Goal: Task Accomplishment & Management: Manage account settings

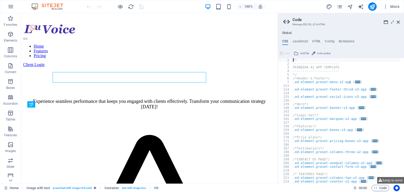
scroll to position [363, 0]
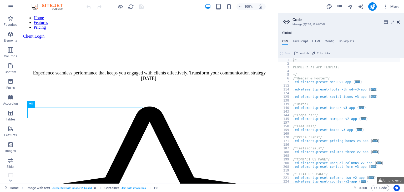
click at [397, 22] on icon at bounding box center [398, 22] width 3 height 4
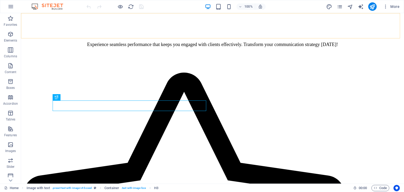
scroll to position [335, 0]
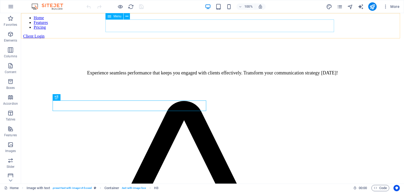
click at [217, 25] on nav "Home Features Pricing" at bounding box center [212, 23] width 379 height 14
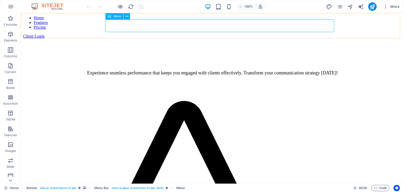
click at [192, 26] on nav "Home Features Pricing" at bounding box center [212, 23] width 379 height 14
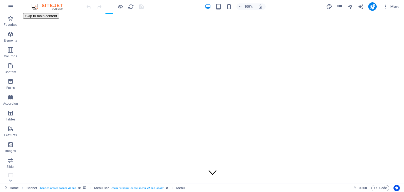
scroll to position [0, 0]
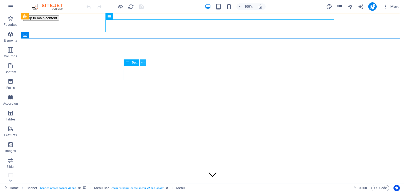
click at [143, 63] on icon at bounding box center [143, 63] width 3 height 6
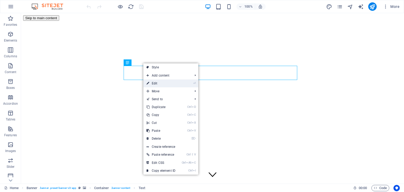
click at [153, 84] on link "⏎ Edit" at bounding box center [160, 83] width 35 height 8
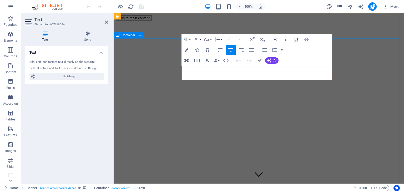
drag, startPoint x: 223, startPoint y: 77, endPoint x: 181, endPoint y: 69, distance: 42.6
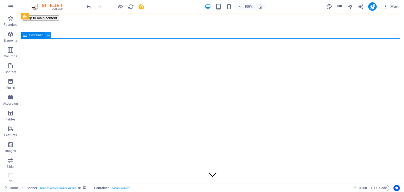
click at [48, 34] on icon at bounding box center [48, 36] width 3 height 6
click at [48, 36] on icon at bounding box center [48, 36] width 3 height 6
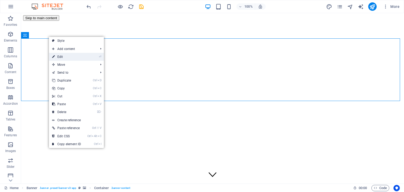
click at [62, 57] on link "⏎ Edit" at bounding box center [66, 57] width 35 height 8
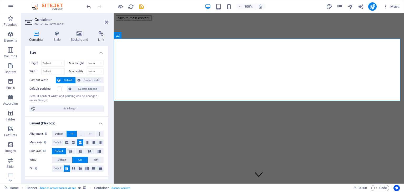
click at [57, 30] on div "Container Style Background Link Size Height Default px rem % vh vw Min. height …" at bounding box center [66, 105] width 91 height 157
click at [57, 33] on icon at bounding box center [57, 33] width 15 height 5
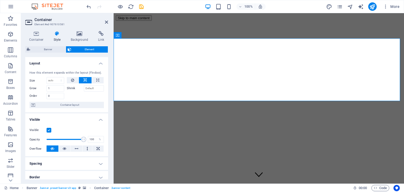
drag, startPoint x: 109, startPoint y: 98, endPoint x: 109, endPoint y: 114, distance: 16.1
click at [109, 114] on div "Container Style Background Link Size Height Default px rem % vh vw Min. height …" at bounding box center [66, 105] width 91 height 157
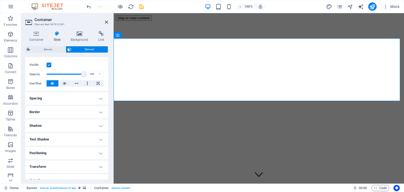
scroll to position [66, 0]
drag, startPoint x: 109, startPoint y: 150, endPoint x: 108, endPoint y: 162, distance: 12.2
click at [108, 162] on div "Container Style Background Link Size Height Default px rem % vh vw Min. height …" at bounding box center [66, 105] width 91 height 157
drag, startPoint x: 108, startPoint y: 143, endPoint x: 98, endPoint y: 92, distance: 52.0
click at [98, 92] on div "Container Style Background Link Size Height Default px rem % vh vw Min. height …" at bounding box center [66, 105] width 91 height 157
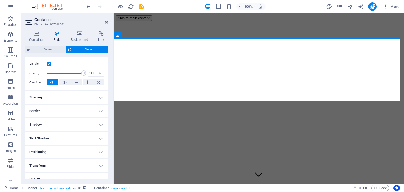
click at [108, 62] on div "Container Style Background Link Size Height Default px rem % vh vw Min. height …" at bounding box center [66, 105] width 91 height 157
click at [106, 63] on div "Visible Opacity 100 % Overflow" at bounding box center [66, 73] width 83 height 33
click at [102, 96] on h4 "Spacing" at bounding box center [66, 97] width 83 height 13
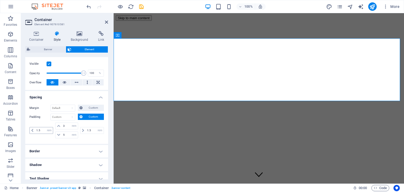
click at [33, 129] on icon at bounding box center [32, 130] width 2 height 3
click at [66, 127] on input "3" at bounding box center [70, 126] width 16 height 6
click at [57, 125] on icon at bounding box center [58, 125] width 3 height 3
click at [68, 126] on input "3" at bounding box center [70, 126] width 16 height 6
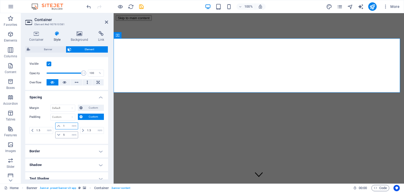
type input "1"
click at [67, 132] on input "5" at bounding box center [70, 135] width 16 height 6
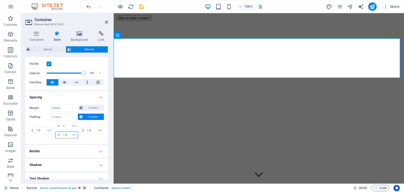
type input "1.5"
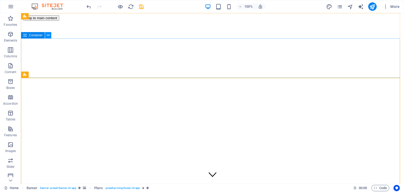
click at [47, 35] on icon at bounding box center [48, 36] width 3 height 6
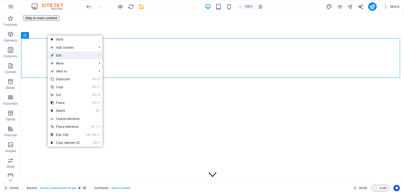
click at [64, 55] on link "⏎ Edit" at bounding box center [65, 56] width 35 height 8
select select "rem"
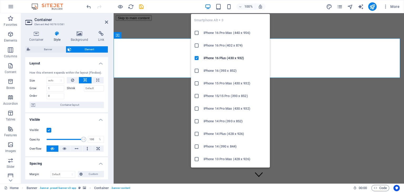
click at [210, 72] on h6 "iPhone 16 (393 x 852)" at bounding box center [235, 71] width 63 height 6
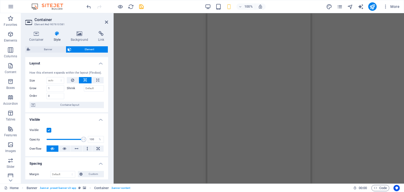
scroll to position [0, 0]
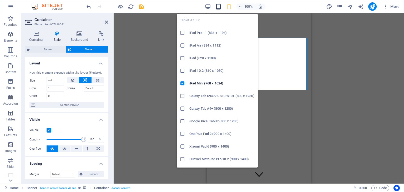
click at [219, 6] on icon "button" at bounding box center [219, 7] width 6 height 6
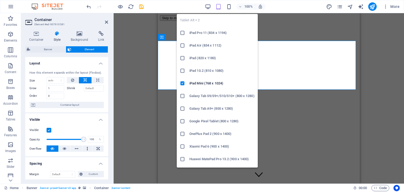
type input "2.25"
type input "2.5"
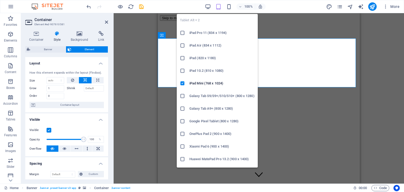
click at [197, 68] on h6 "iPad 10.2 (810 x 1080)" at bounding box center [221, 71] width 65 height 6
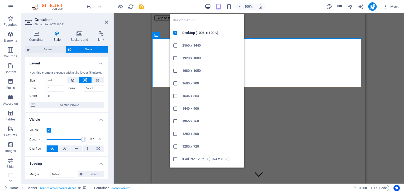
click at [207, 6] on icon "button" at bounding box center [208, 7] width 6 height 6
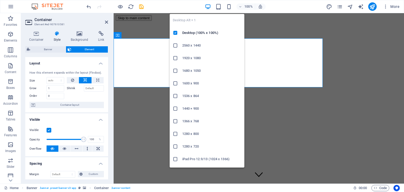
type input "1"
type input "1.5"
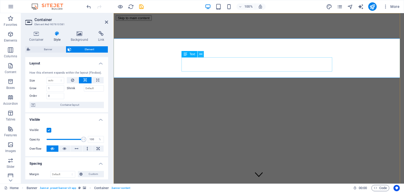
click at [201, 55] on icon at bounding box center [200, 55] width 3 height 6
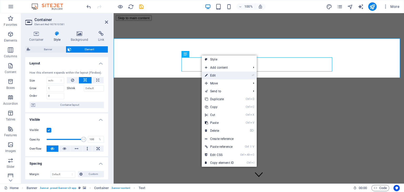
click at [214, 78] on link "⏎ Edit" at bounding box center [219, 76] width 35 height 8
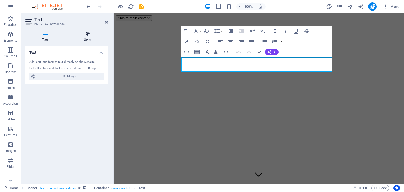
click at [87, 35] on icon at bounding box center [87, 33] width 41 height 5
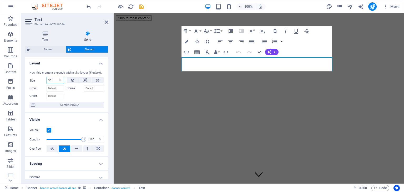
click at [49, 80] on input "55" at bounding box center [55, 80] width 17 height 6
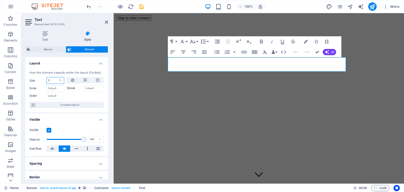
type input "55"
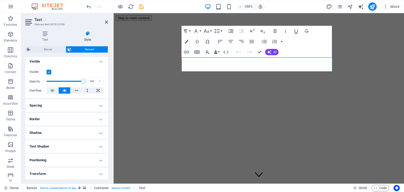
scroll to position [64, 0]
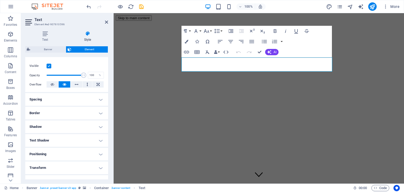
click at [101, 100] on h4 "Spacing" at bounding box center [66, 99] width 83 height 13
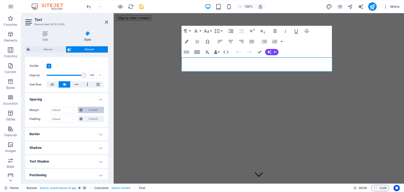
click at [91, 110] on span "Custom" at bounding box center [93, 110] width 18 height 6
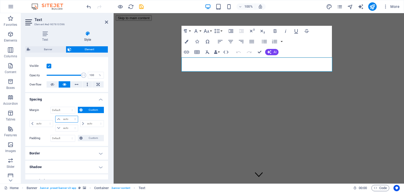
click at [58, 120] on select "auto px % rem vw vh" at bounding box center [67, 119] width 22 height 6
click at [67, 117] on select "auto px % rem vw vh" at bounding box center [67, 119] width 22 height 6
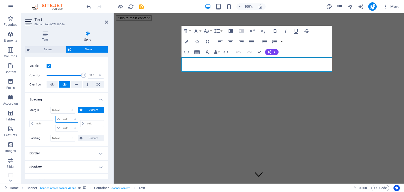
select select "px"
click at [70, 116] on select "auto px % rem vw vh" at bounding box center [67, 119] width 22 height 6
type input "0"
select select "px"
type input "0"
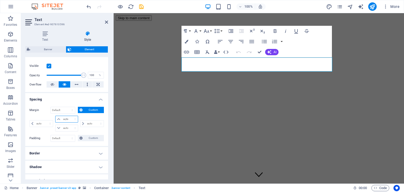
select select "px"
type input "0"
select select "px"
type input "0"
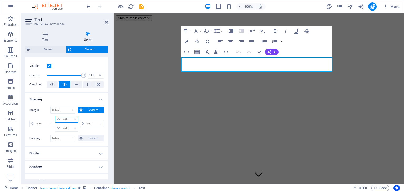
select select "px"
type input "1"
select select "DISABLED_OPTION_VALUE"
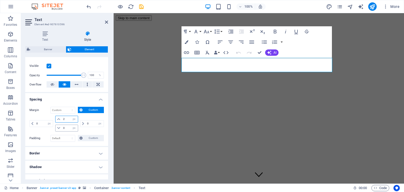
type input "2"
click at [66, 127] on input "0" at bounding box center [70, 128] width 16 height 6
type input "2"
click at [35, 121] on input "0" at bounding box center [44, 124] width 18 height 6
type input "2"
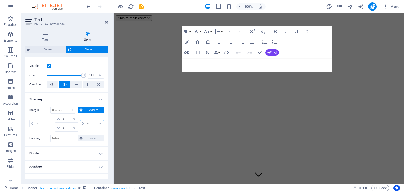
click at [90, 122] on input "0" at bounding box center [95, 124] width 18 height 6
type input "2"
select select "px"
click at [42, 121] on input "2" at bounding box center [44, 124] width 18 height 6
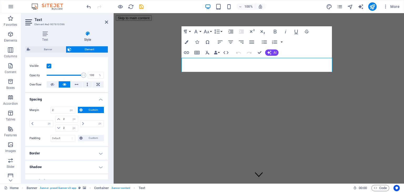
click at [86, 128] on div "auto px % rem vw vh" at bounding box center [91, 124] width 25 height 16
click at [105, 21] on icon at bounding box center [106, 22] width 3 height 4
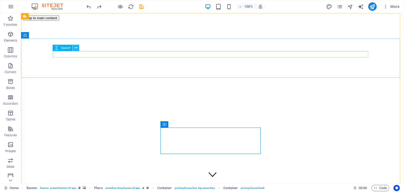
click at [76, 48] on icon at bounding box center [76, 48] width 3 height 6
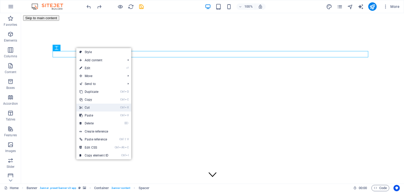
click at [95, 107] on link "Ctrl X Cut" at bounding box center [93, 108] width 35 height 8
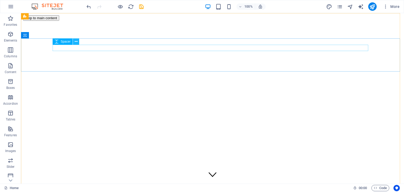
click at [77, 42] on icon at bounding box center [76, 42] width 3 height 6
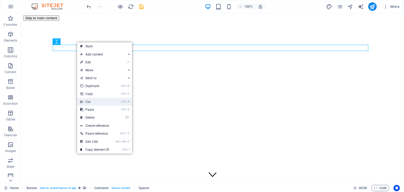
click at [95, 103] on link "Ctrl X Cut" at bounding box center [94, 102] width 35 height 8
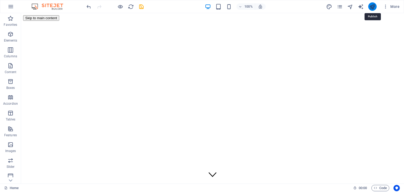
click at [375, 9] on icon "publish" at bounding box center [372, 7] width 6 height 6
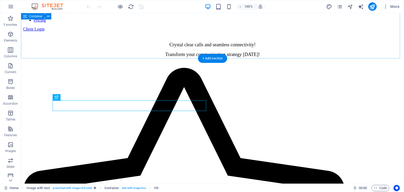
scroll to position [320, 0]
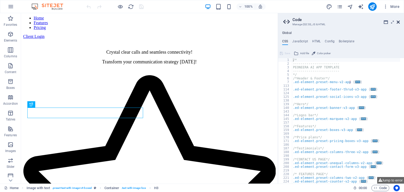
click at [398, 22] on icon at bounding box center [398, 22] width 3 height 4
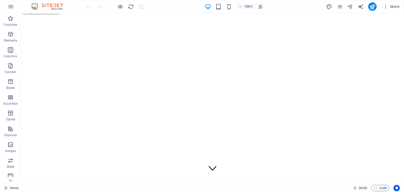
scroll to position [0, 0]
drag, startPoint x: 402, startPoint y: 51, endPoint x: 423, endPoint y: 19, distance: 38.5
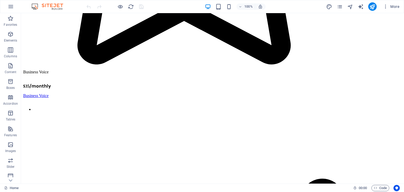
scroll to position [647, 0]
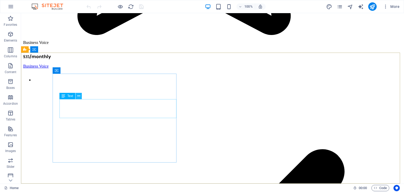
click at [79, 96] on icon at bounding box center [78, 96] width 3 height 6
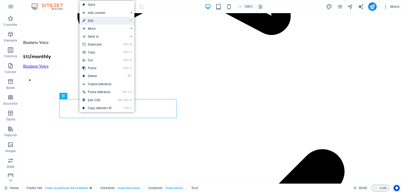
click at [93, 21] on link "⏎ Edit" at bounding box center [96, 21] width 35 height 8
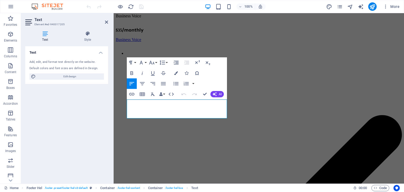
scroll to position [670, 0]
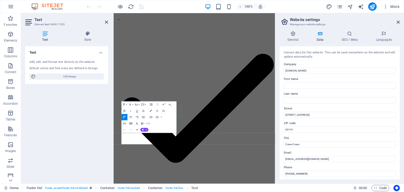
scroll to position [603, 0]
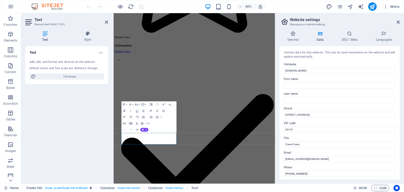
drag, startPoint x: 400, startPoint y: 89, endPoint x: 399, endPoint y: 102, distance: 13.0
click at [399, 102] on div "General Data SEO / Meta Languages Website name louvoice.com Logo Drag files her…" at bounding box center [340, 105] width 129 height 157
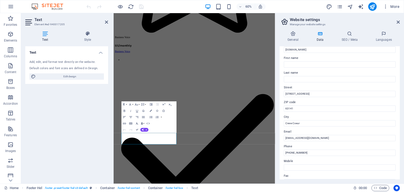
scroll to position [0, 0]
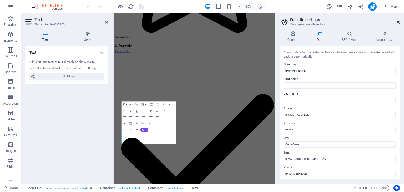
click at [398, 22] on icon at bounding box center [398, 22] width 3 height 4
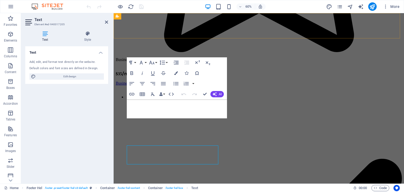
scroll to position [670, 0]
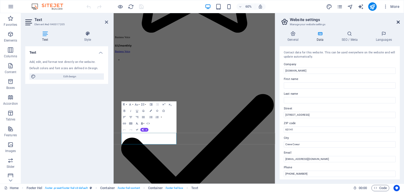
click at [397, 22] on icon at bounding box center [398, 22] width 3 height 4
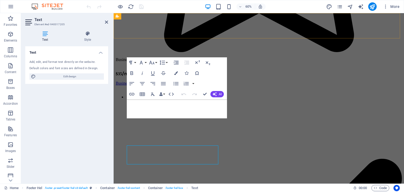
scroll to position [670, 0]
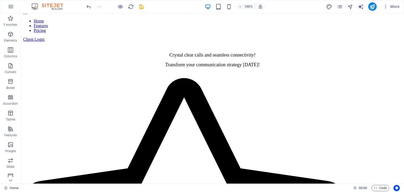
scroll to position [166, 0]
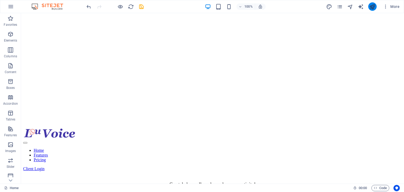
click at [369, 7] on button "publish" at bounding box center [372, 6] width 8 height 8
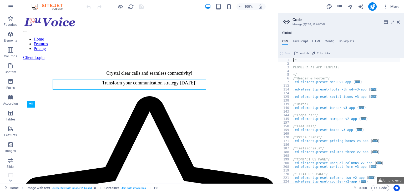
scroll to position [320, 0]
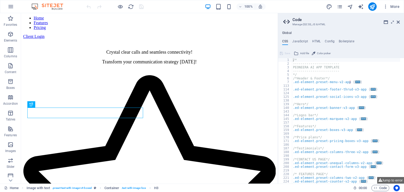
click at [400, 21] on aside "Code Manage (S)CSS, JS & HTML Global CSS JavaScript HTML Config Boilerplate /* …" at bounding box center [341, 98] width 126 height 171
click at [397, 24] on header "Code Manage (S)CSS, JS & HTML" at bounding box center [341, 20] width 117 height 14
click at [398, 21] on icon at bounding box center [398, 22] width 3 height 4
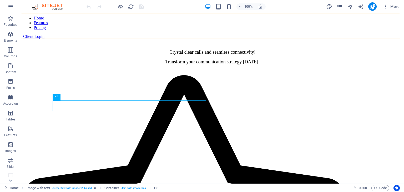
scroll to position [299, 0]
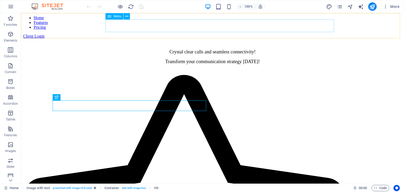
click at [222, 23] on nav "Home Features Pricing" at bounding box center [212, 23] width 379 height 14
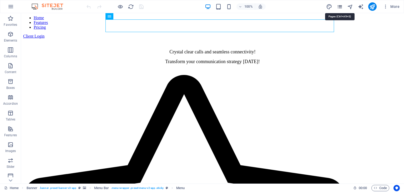
click at [342, 6] on icon "pages" at bounding box center [340, 7] width 6 height 6
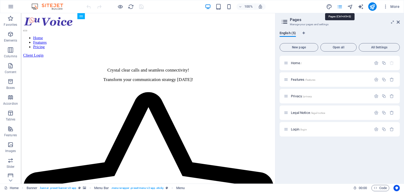
scroll to position [320, 0]
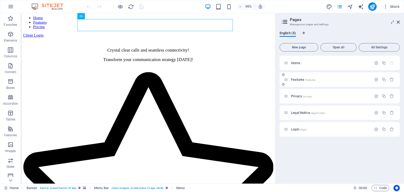
click at [299, 81] on div "Features /features" at bounding box center [328, 80] width 88 height 6
click at [296, 80] on span "Features /features" at bounding box center [303, 80] width 24 height 4
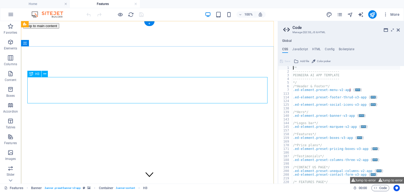
scroll to position [0, 0]
click at [399, 31] on icon at bounding box center [398, 30] width 3 height 4
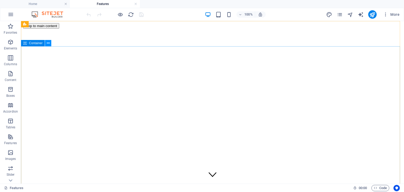
click at [48, 45] on icon at bounding box center [48, 44] width 3 height 6
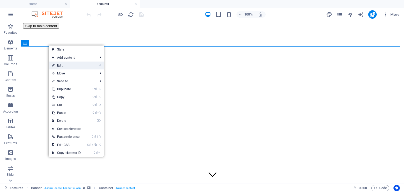
click at [63, 67] on link "⏎ Edit" at bounding box center [66, 66] width 35 height 8
select select "px"
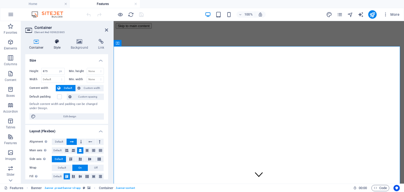
click at [54, 43] on icon at bounding box center [57, 41] width 15 height 5
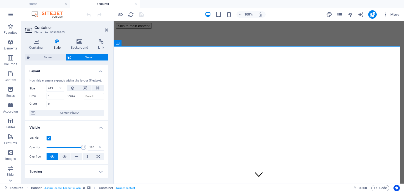
drag, startPoint x: 106, startPoint y: 89, endPoint x: 106, endPoint y: 114, distance: 24.7
click at [106, 114] on div "How this element expands within the layout (Flexbox). Size 625 Default auto px …" at bounding box center [66, 97] width 83 height 46
drag, startPoint x: 106, startPoint y: 114, endPoint x: 106, endPoint y: 136, distance: 21.8
click at [106, 136] on ul "Layout How this element expands within the layout (Flexbox). Size 625 Default a…" at bounding box center [66, 176] width 83 height 223
drag, startPoint x: 106, startPoint y: 120, endPoint x: 107, endPoint y: 149, distance: 29.0
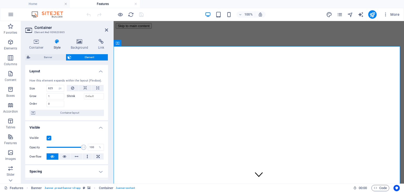
click at [107, 149] on div "Layout How this element expands within the layout (Flexbox). Size 625 Default a…" at bounding box center [66, 122] width 83 height 114
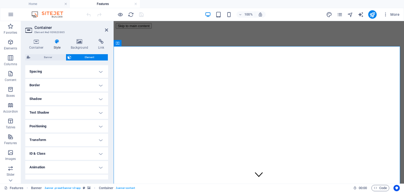
click at [99, 74] on h4 "Spacing" at bounding box center [66, 71] width 83 height 13
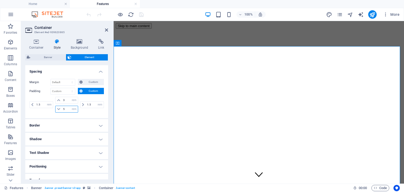
click at [65, 109] on input "5" at bounding box center [70, 109] width 16 height 6
type input "2"
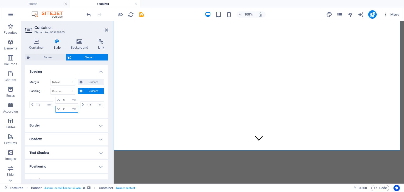
scroll to position [35, 0]
type input "1"
click at [106, 32] on header "Container Element #ed-939620865" at bounding box center [66, 28] width 83 height 14
click at [105, 29] on icon at bounding box center [106, 30] width 3 height 4
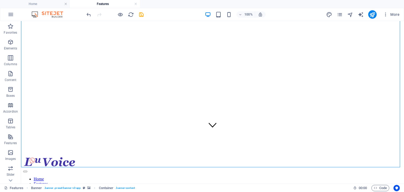
scroll to position [0, 0]
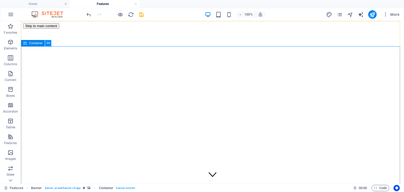
click at [47, 44] on icon at bounding box center [48, 44] width 3 height 6
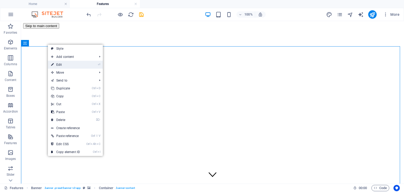
click at [77, 66] on link "⏎ Edit" at bounding box center [65, 65] width 35 height 8
select select "px"
select select "rem"
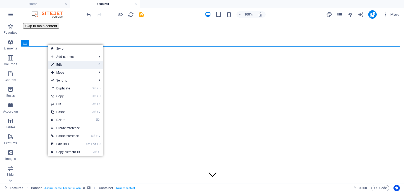
select select "rem"
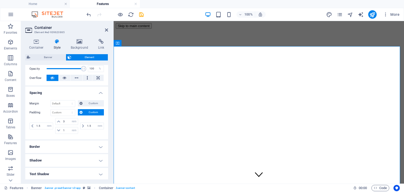
scroll to position [81, 0]
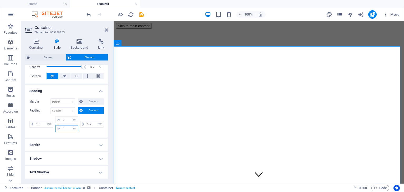
click at [67, 127] on input "1" at bounding box center [70, 129] width 16 height 6
type input "0"
click at [106, 30] on icon at bounding box center [106, 30] width 3 height 4
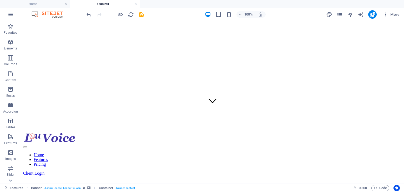
scroll to position [60, 0]
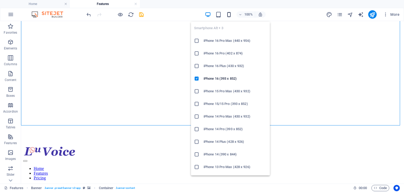
click at [228, 14] on icon "button" at bounding box center [229, 15] width 6 height 6
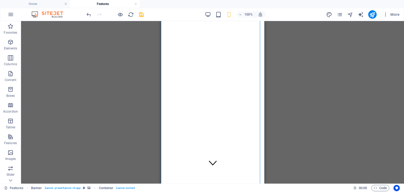
scroll to position [0, 0]
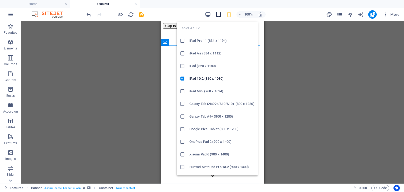
click at [217, 14] on icon "button" at bounding box center [219, 15] width 6 height 6
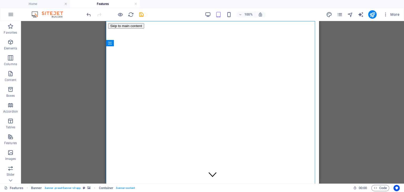
scroll to position [17, 0]
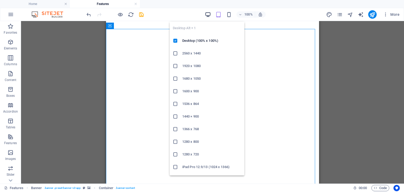
click at [209, 16] on icon "button" at bounding box center [208, 15] width 6 height 6
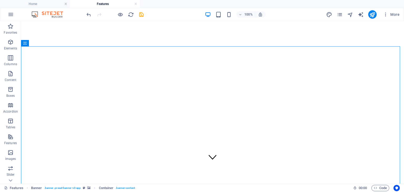
scroll to position [0, 0]
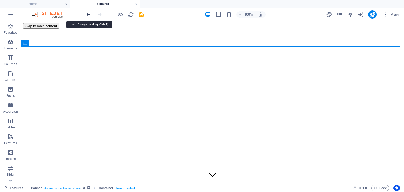
click at [89, 16] on icon "undo" at bounding box center [89, 15] width 6 height 6
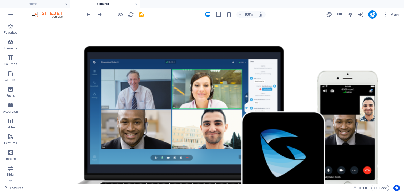
scroll to position [748, 0]
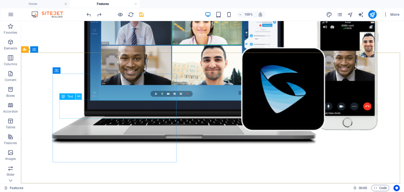
click at [81, 97] on button at bounding box center [79, 96] width 6 height 6
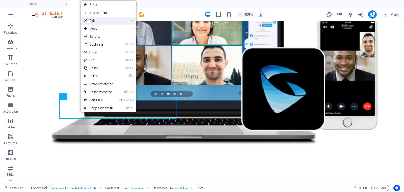
click at [96, 22] on link "⏎ Edit" at bounding box center [98, 21] width 35 height 8
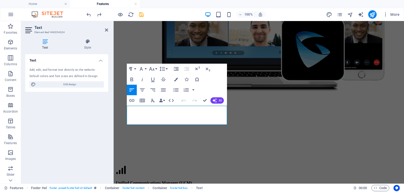
scroll to position [740, 0]
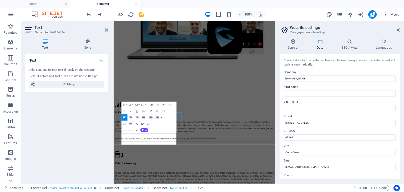
scroll to position [672, 0]
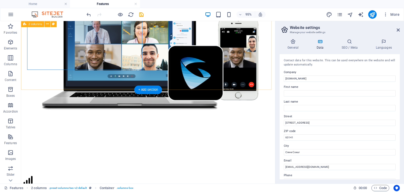
scroll to position [772, 0]
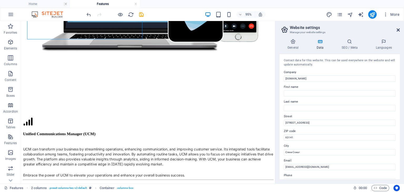
click at [398, 30] on icon at bounding box center [398, 30] width 3 height 4
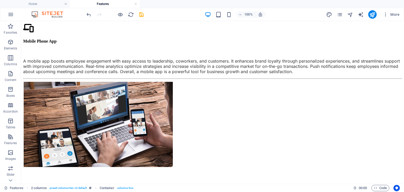
scroll to position [416, 0]
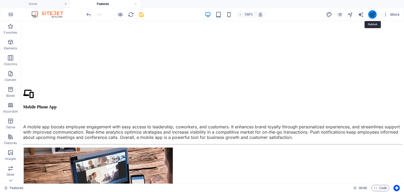
click at [369, 12] on button "publish" at bounding box center [372, 14] width 8 height 8
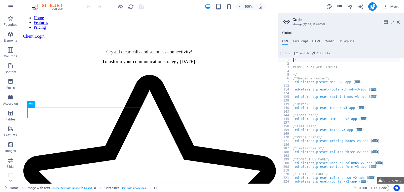
scroll to position [320, 0]
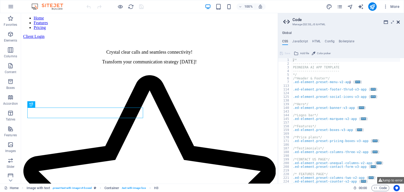
click at [399, 23] on icon at bounding box center [398, 22] width 3 height 4
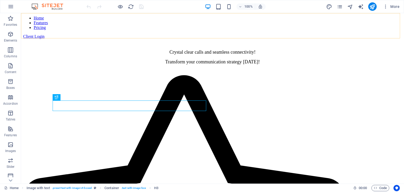
scroll to position [299, 0]
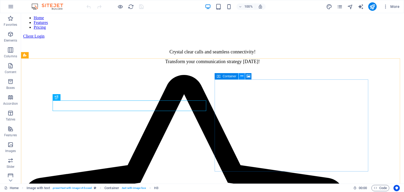
click at [243, 78] on icon at bounding box center [242, 76] width 3 height 6
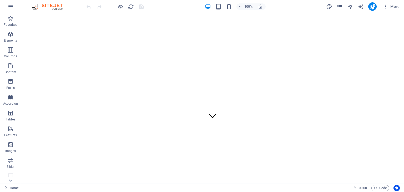
scroll to position [0, 0]
click at [341, 6] on icon "pages" at bounding box center [340, 7] width 6 height 6
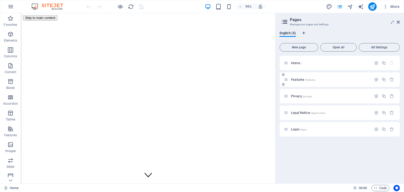
click at [298, 83] on div "Features /features" at bounding box center [340, 79] width 120 height 14
click at [297, 79] on span "Features /features" at bounding box center [303, 80] width 24 height 4
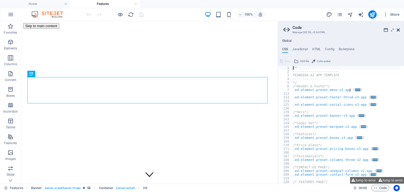
click at [399, 29] on icon at bounding box center [398, 30] width 3 height 4
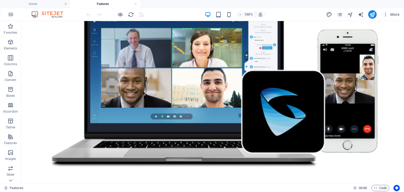
scroll to position [748, 0]
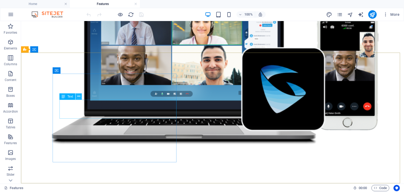
click at [81, 97] on button at bounding box center [79, 96] width 6 height 6
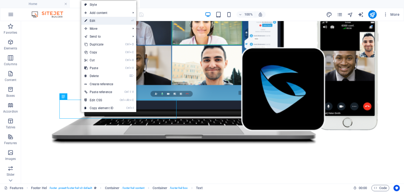
click at [99, 19] on link "⏎ Edit" at bounding box center [98, 21] width 35 height 8
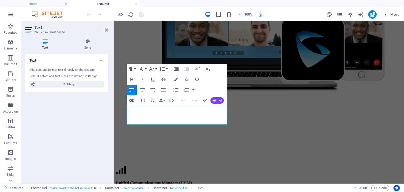
scroll to position [740, 0]
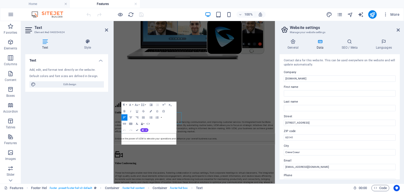
scroll to position [672, 0]
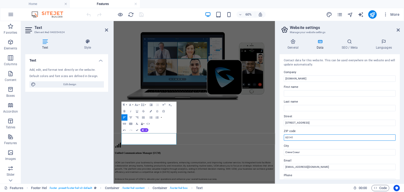
drag, startPoint x: 411, startPoint y: 157, endPoint x: 271, endPoint y: 201, distance: 146.5
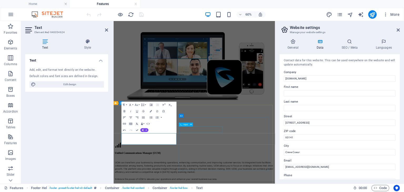
scroll to position [772, 0]
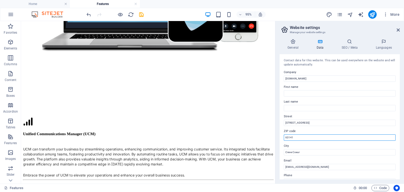
click at [306, 136] on input "63141" at bounding box center [340, 137] width 112 height 6
type input "6"
type input "Creve Coeur, [GEOGRAPHIC_DATA]"
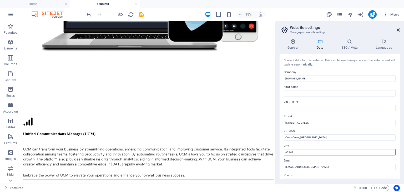
type input "63141"
click at [399, 28] on icon at bounding box center [398, 30] width 3 height 4
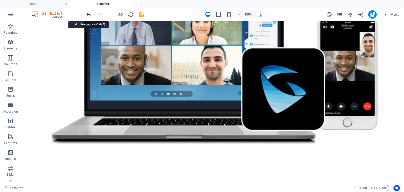
click at [87, 14] on icon "undo" at bounding box center [89, 15] width 6 height 6
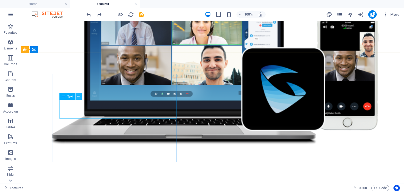
click at [77, 96] on button at bounding box center [79, 96] width 6 height 6
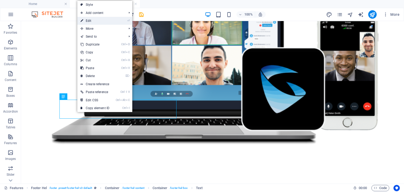
click at [92, 23] on link "⏎ Edit" at bounding box center [94, 21] width 35 height 8
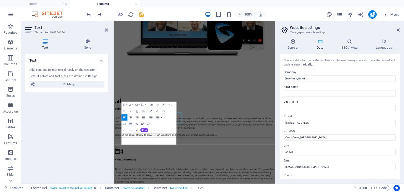
scroll to position [672, 0]
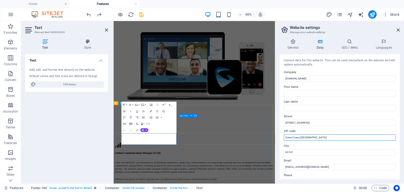
drag, startPoint x: 422, startPoint y: 158, endPoint x: 241, endPoint y: 245, distance: 201.4
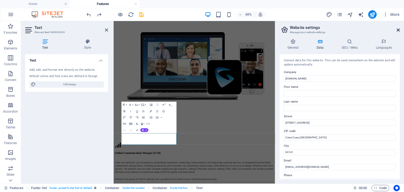
click at [398, 30] on icon at bounding box center [398, 30] width 3 height 4
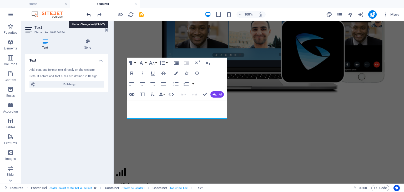
click at [91, 14] on icon "undo" at bounding box center [89, 15] width 6 height 6
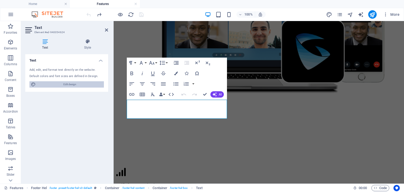
click at [69, 83] on span "Edit design" at bounding box center [69, 84] width 65 height 6
select select "px"
select select "400"
select select "px"
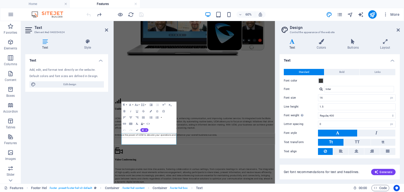
scroll to position [672, 0]
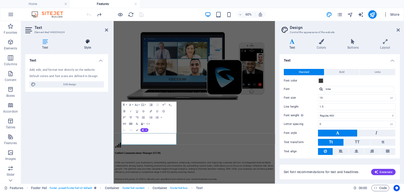
click at [89, 42] on icon at bounding box center [87, 41] width 41 height 5
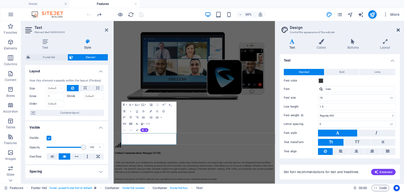
click at [399, 32] on icon at bounding box center [398, 30] width 3 height 4
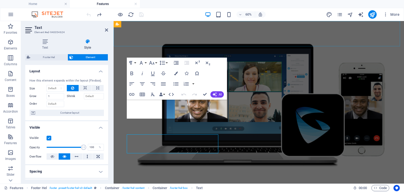
scroll to position [746, 0]
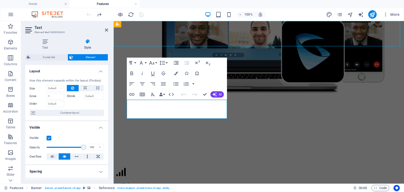
scroll to position [748, 0]
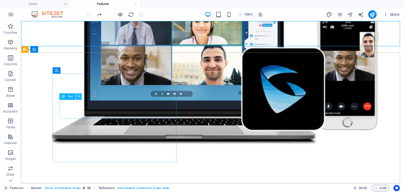
click at [78, 96] on icon at bounding box center [78, 97] width 3 height 6
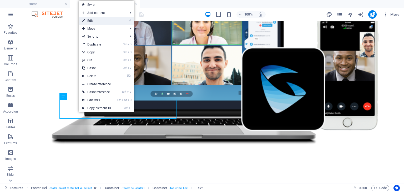
click at [90, 20] on link "⏎ Edit" at bounding box center [96, 21] width 35 height 8
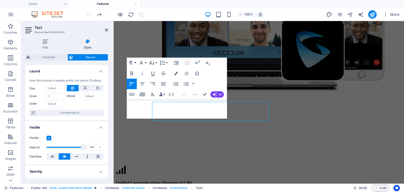
scroll to position [746, 0]
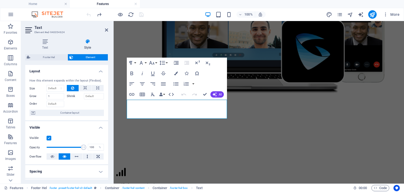
drag, startPoint x: 106, startPoint y: 87, endPoint x: 107, endPoint y: 103, distance: 16.3
click at [107, 103] on div "How this element expands within the layout (Flexbox). Size Default auto px % 1/…" at bounding box center [66, 97] width 83 height 46
drag, startPoint x: 107, startPoint y: 103, endPoint x: 107, endPoint y: 137, distance: 34.2
click at [107, 137] on div "Layout How this element expands within the layout (Flexbox). Size Default auto …" at bounding box center [66, 122] width 83 height 114
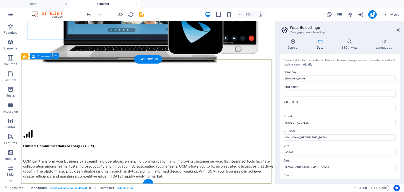
scroll to position [772, 0]
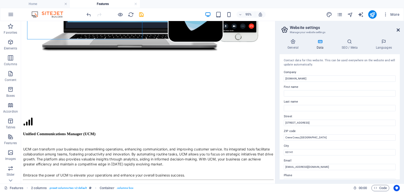
click at [398, 29] on icon at bounding box center [398, 30] width 3 height 4
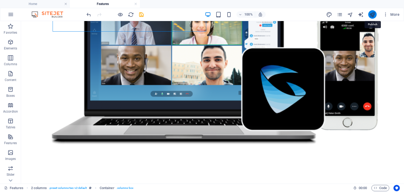
click at [374, 17] on icon "publish" at bounding box center [372, 15] width 6 height 6
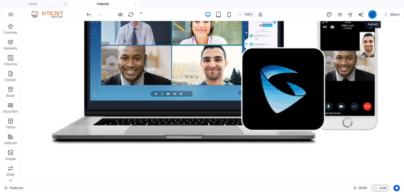
scroll to position [791, 0]
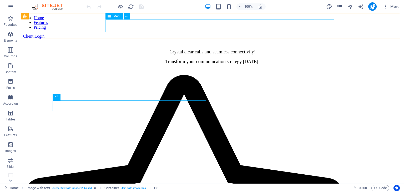
scroll to position [320, 0]
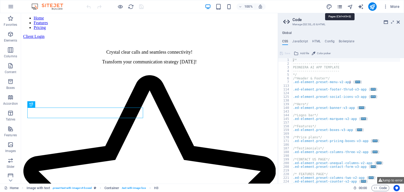
click at [341, 7] on icon "pages" at bounding box center [340, 7] width 6 height 6
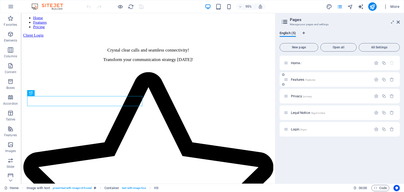
click at [299, 81] on div "Features /features" at bounding box center [328, 80] width 88 height 6
click at [296, 79] on span "Features /features" at bounding box center [303, 80] width 24 height 4
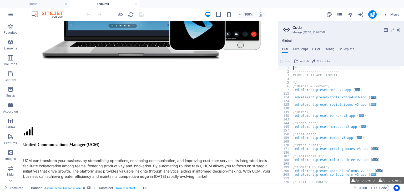
scroll to position [805, 0]
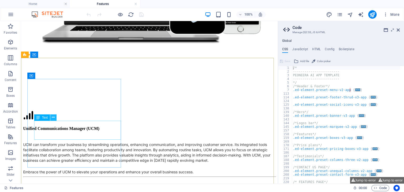
click at [52, 116] on icon at bounding box center [53, 118] width 3 height 6
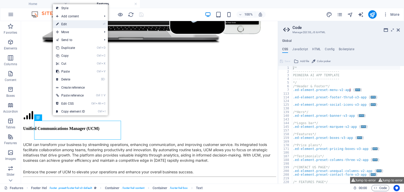
click at [68, 25] on link "⏎ Edit" at bounding box center [70, 24] width 35 height 8
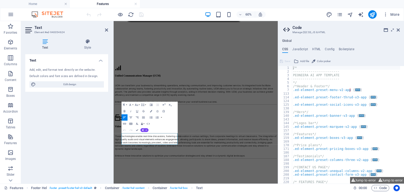
scroll to position [666, 0]
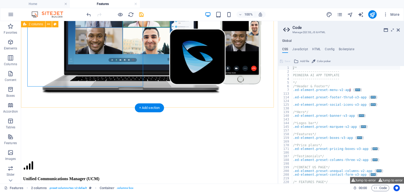
scroll to position [810, 0]
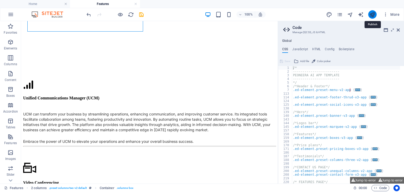
click at [372, 16] on icon "publish" at bounding box center [372, 15] width 6 height 6
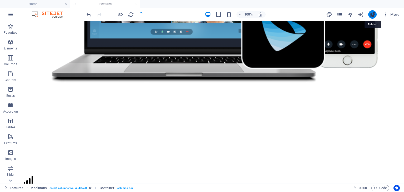
scroll to position [748, 0]
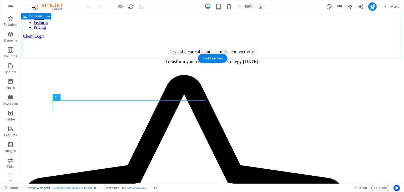
scroll to position [320, 0]
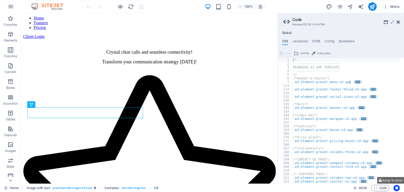
click at [399, 23] on icon at bounding box center [398, 22] width 3 height 4
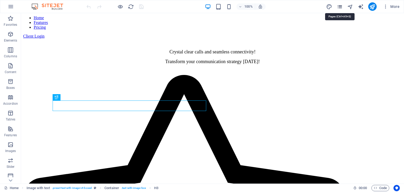
click at [337, 7] on icon "pages" at bounding box center [340, 7] width 6 height 6
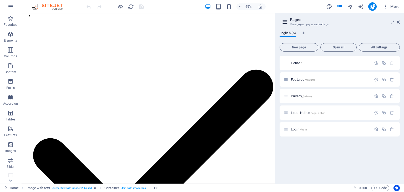
scroll to position [707, 0]
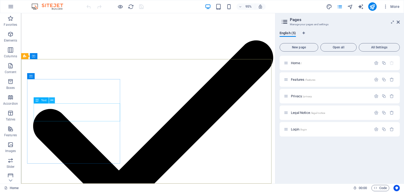
click at [51, 101] on icon at bounding box center [51, 100] width 3 height 5
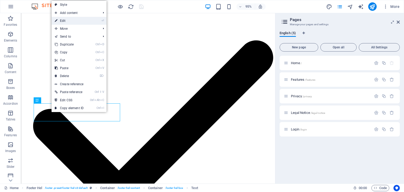
click at [74, 21] on link "⏎ Edit" at bounding box center [69, 21] width 35 height 8
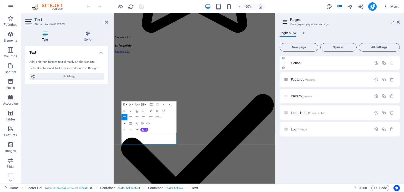
click at [303, 61] on div "Home /" at bounding box center [328, 63] width 88 height 6
click at [306, 81] on div "Features /features" at bounding box center [328, 80] width 88 height 6
click at [295, 79] on span "Features /features" at bounding box center [303, 80] width 24 height 4
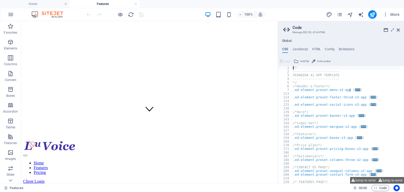
scroll to position [0, 0]
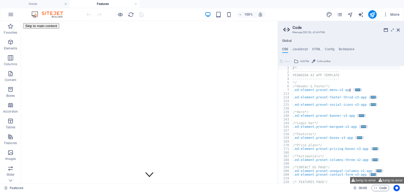
click at [401, 31] on aside "Code Manage (S)CSS, JS & HTML Global CSS JavaScript HTML Config Boilerplate /* …" at bounding box center [341, 102] width 126 height 163
click at [399, 31] on icon at bounding box center [398, 30] width 3 height 4
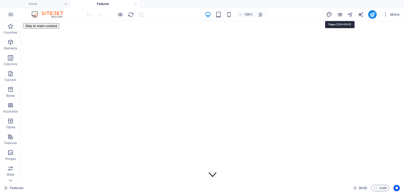
click at [339, 14] on icon "pages" at bounding box center [340, 15] width 6 height 6
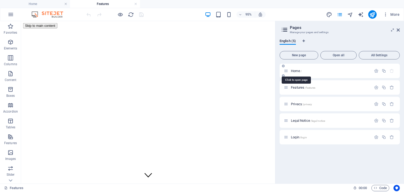
click at [293, 72] on span "Home /" at bounding box center [296, 71] width 11 height 4
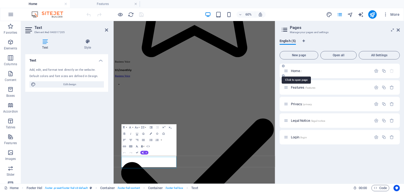
scroll to position [578, 0]
click at [398, 31] on icon at bounding box center [398, 30] width 3 height 4
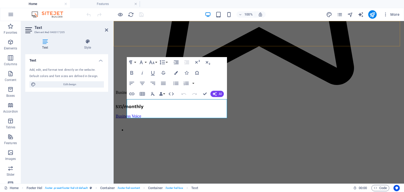
scroll to position [678, 0]
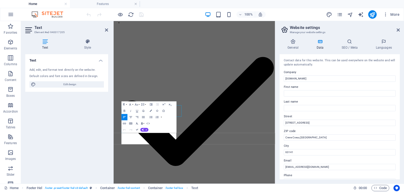
scroll to position [616, 0]
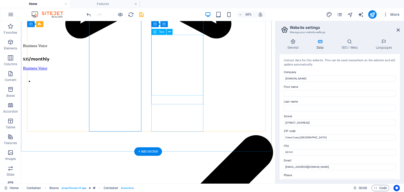
scroll to position [716, 0]
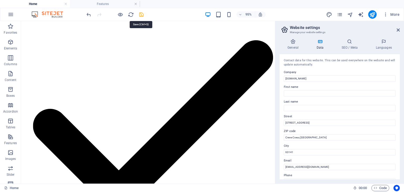
click at [141, 15] on icon "save" at bounding box center [141, 15] width 6 height 6
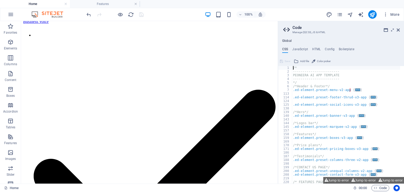
scroll to position [723, 0]
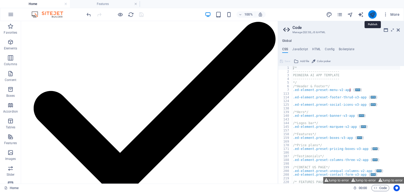
click at [372, 12] on icon "publish" at bounding box center [372, 15] width 6 height 6
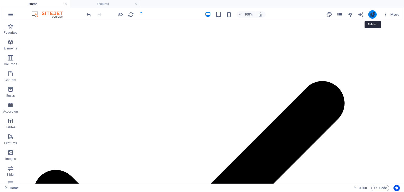
scroll to position [655, 0]
